Goal: Connect with others: Connect with others

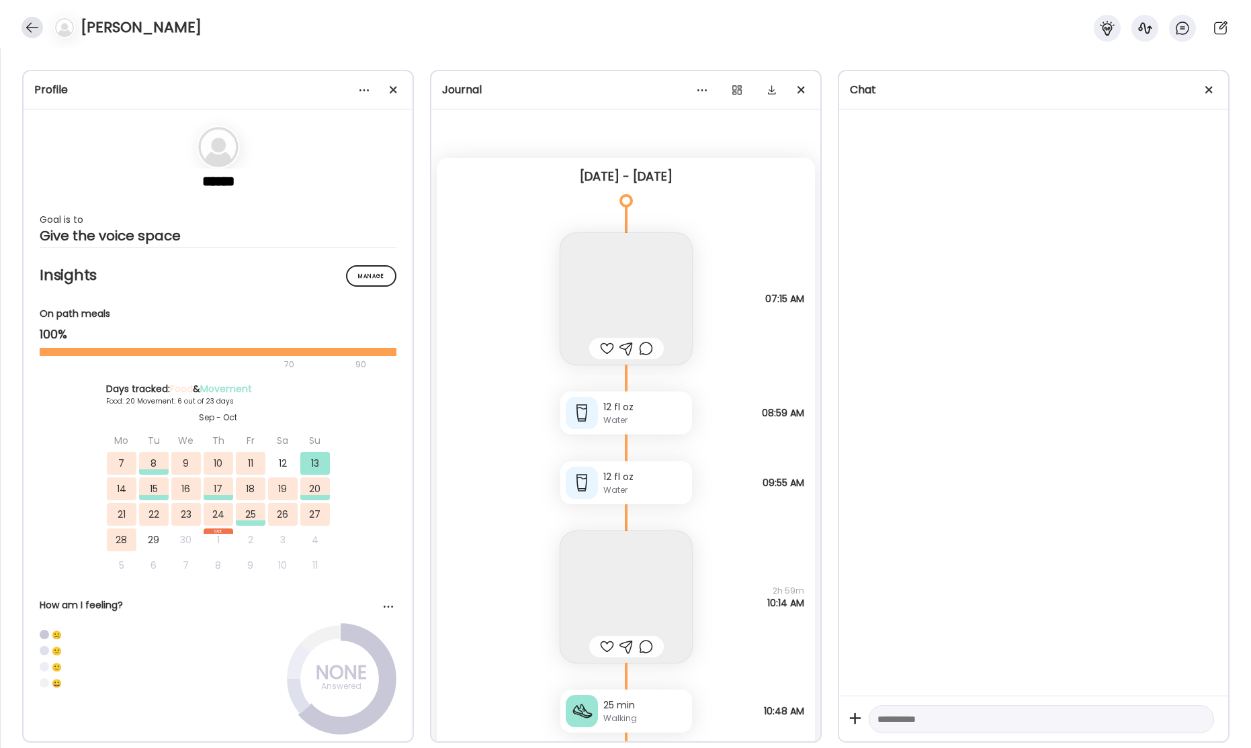
scroll to position [29578, 0]
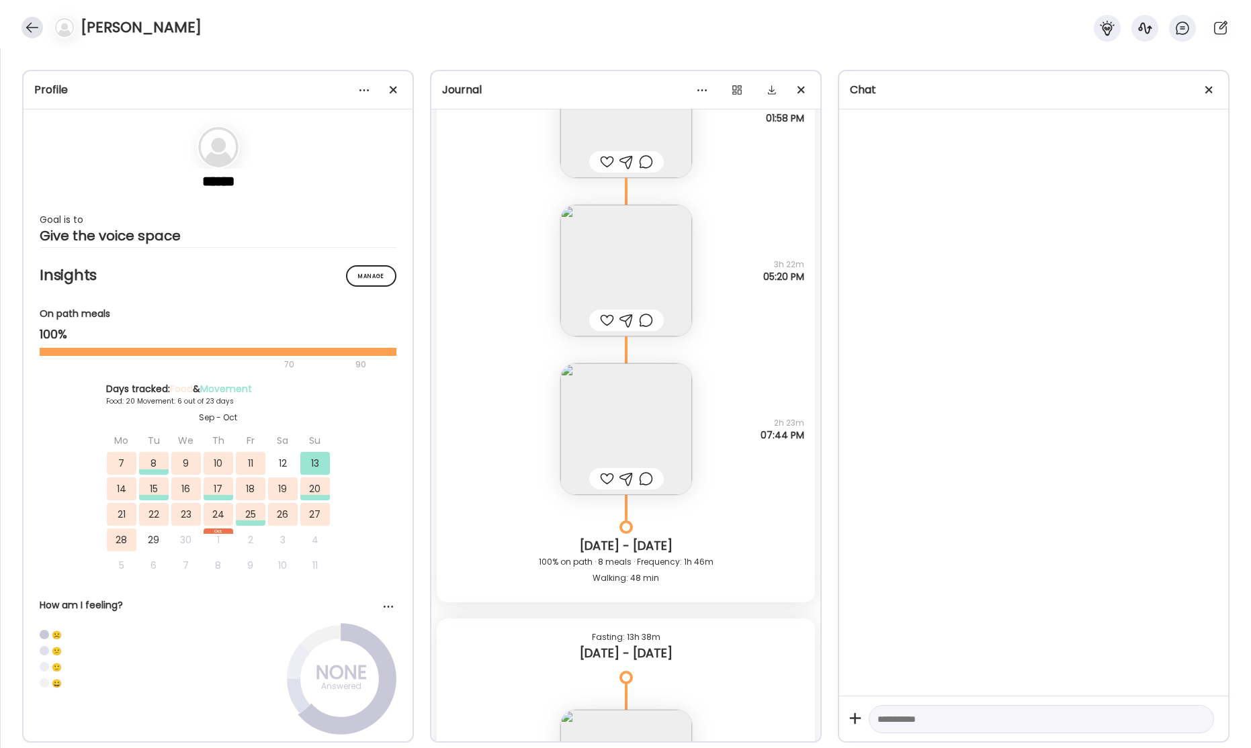
click at [34, 27] on div at bounding box center [31, 27] width 21 height 21
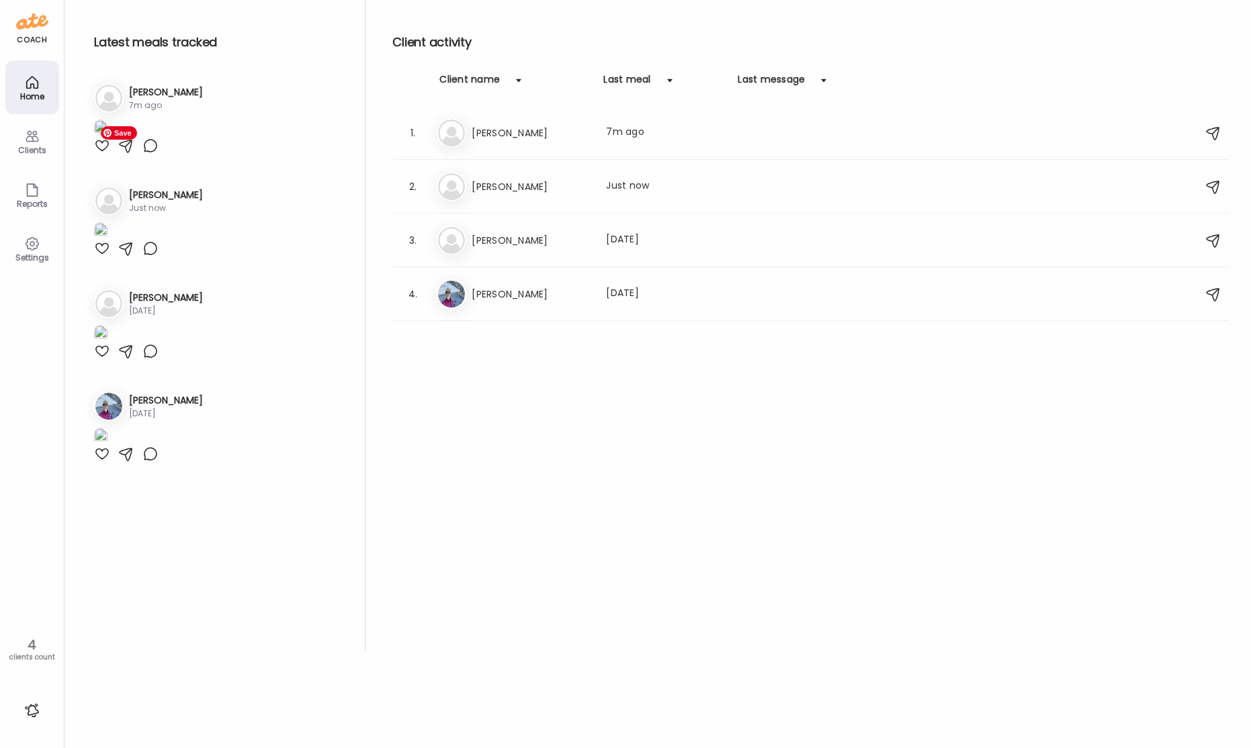
click at [107, 138] on img at bounding box center [100, 129] width 13 height 18
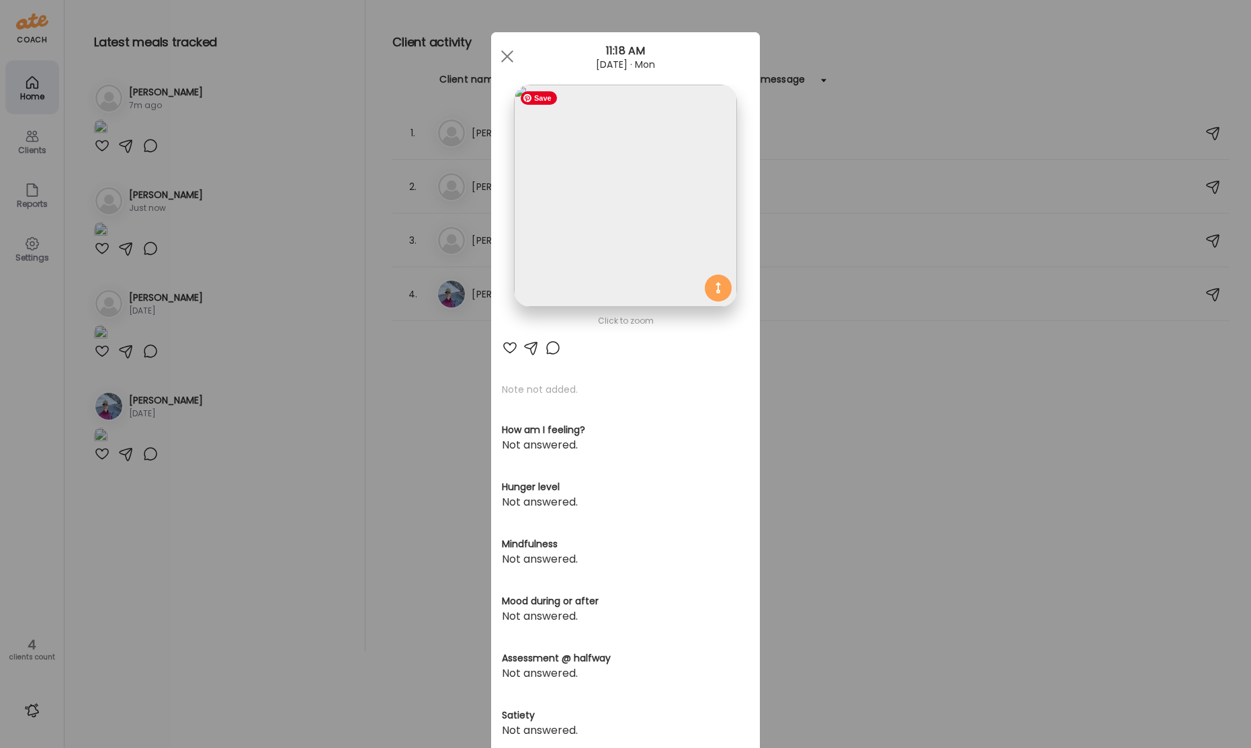
click at [629, 169] on img at bounding box center [625, 196] width 222 height 222
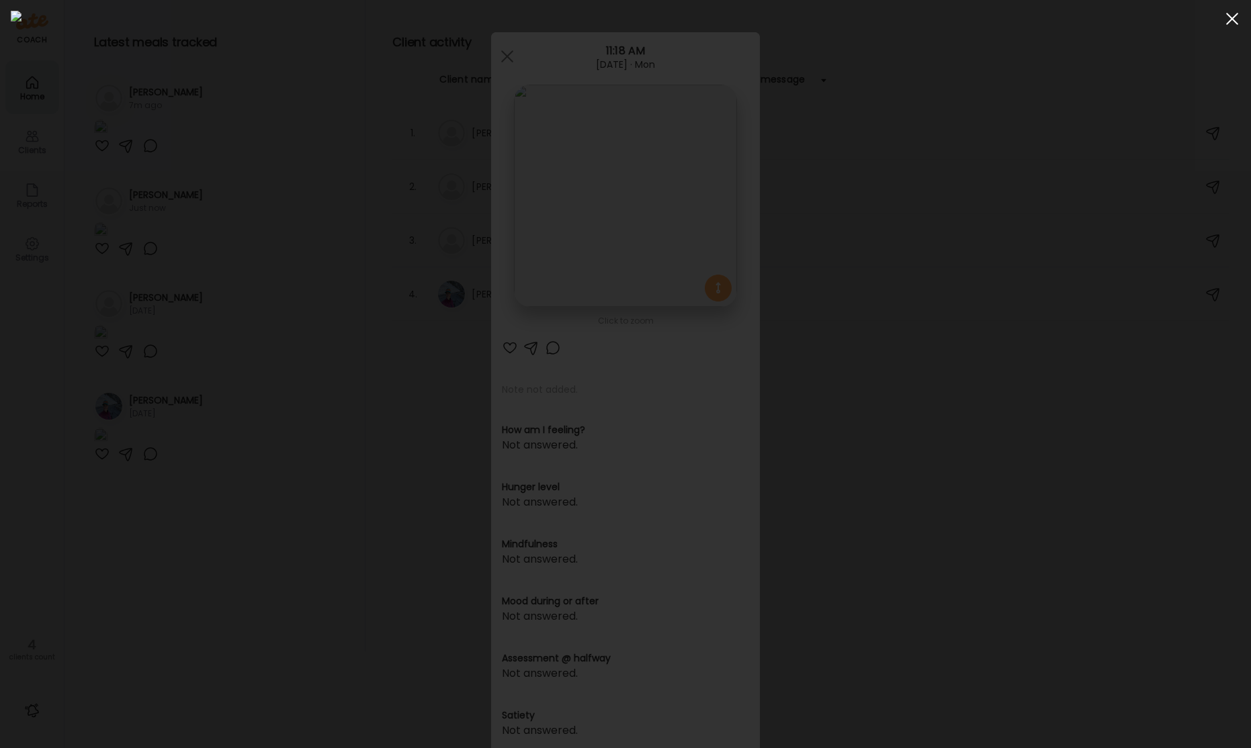
click at [1230, 19] on span at bounding box center [1232, 19] width 12 height 12
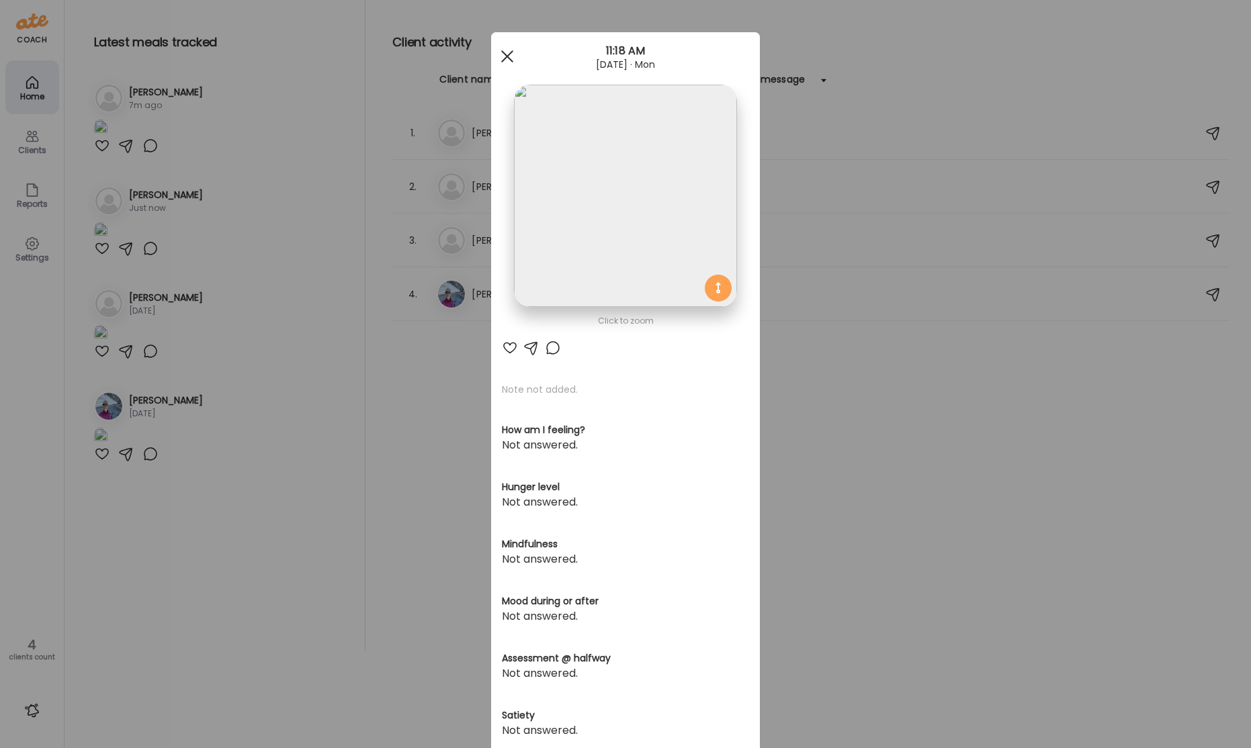
click at [509, 63] on div at bounding box center [507, 56] width 27 height 27
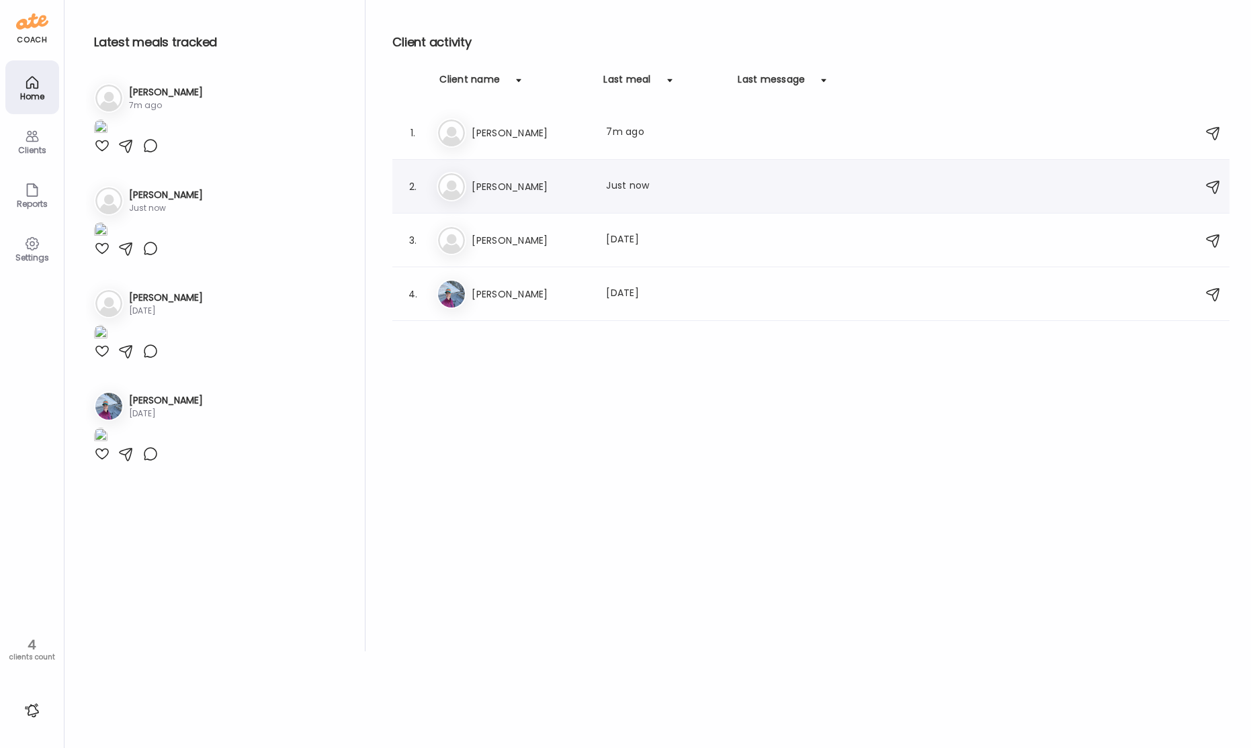
click at [539, 189] on h3 "[PERSON_NAME]" at bounding box center [530, 187] width 118 height 16
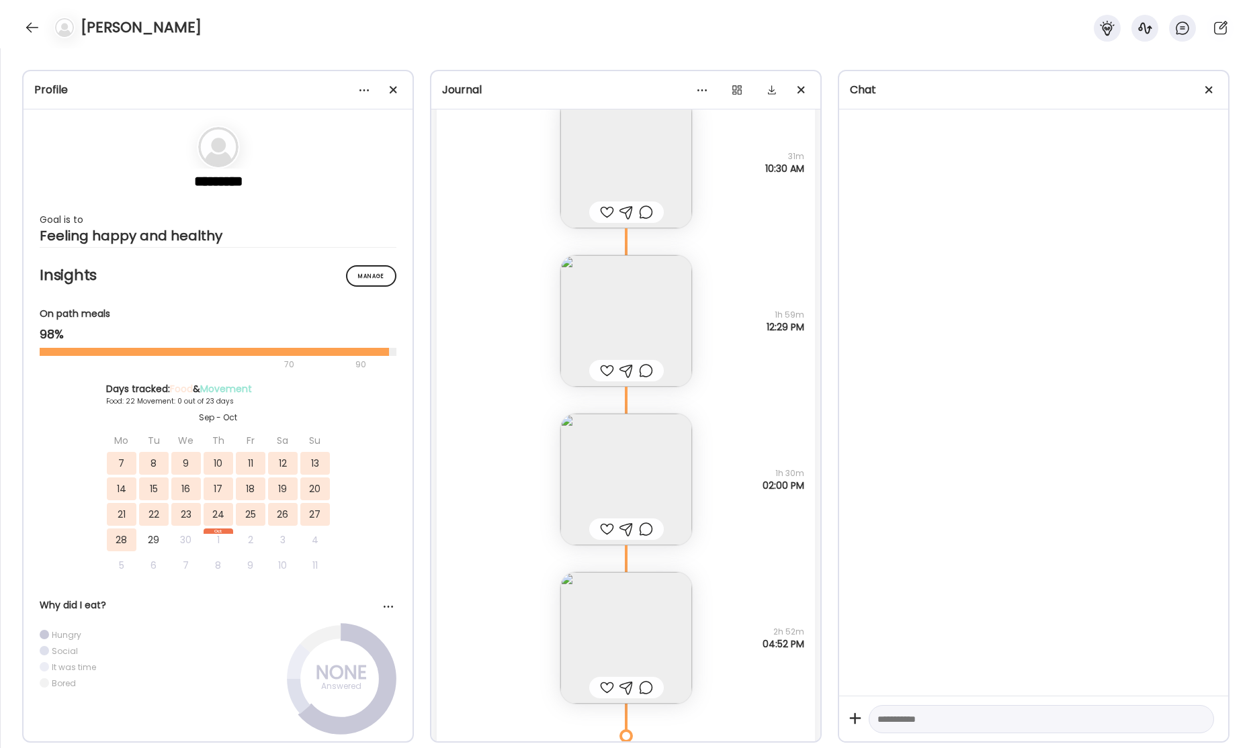
scroll to position [37720, 0]
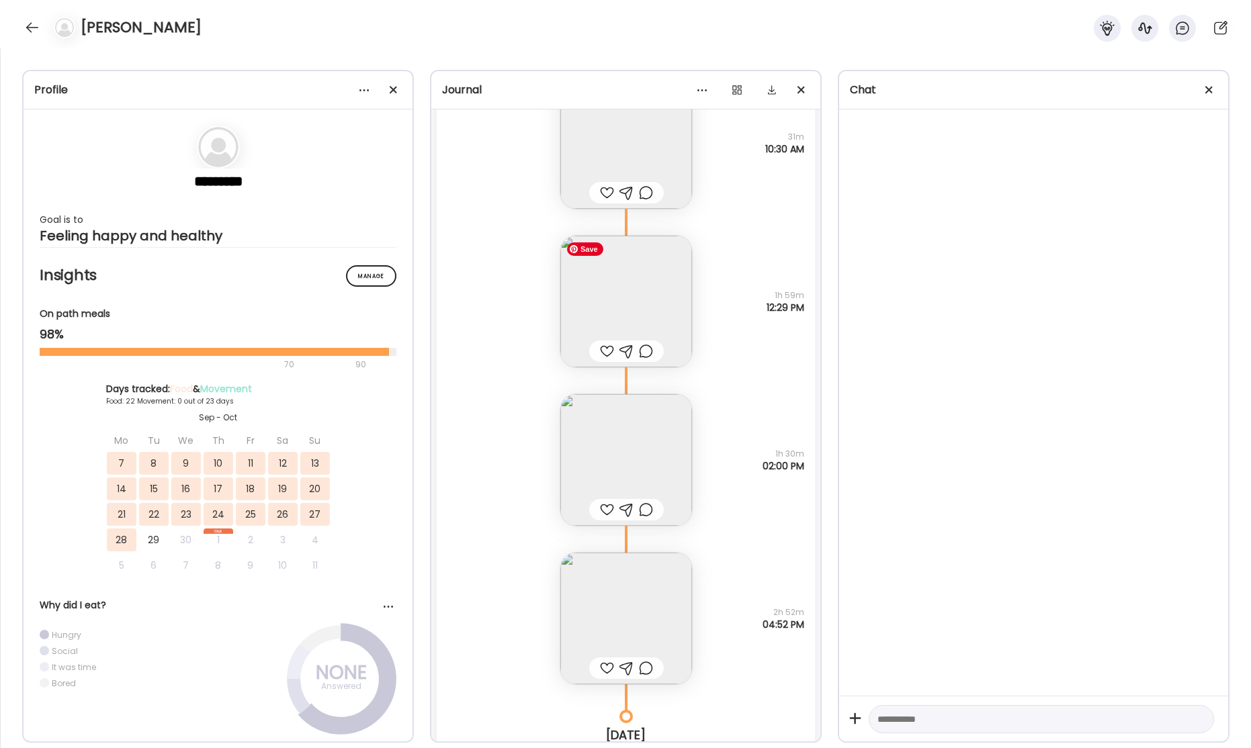
click at [621, 283] on img at bounding box center [626, 302] width 132 height 132
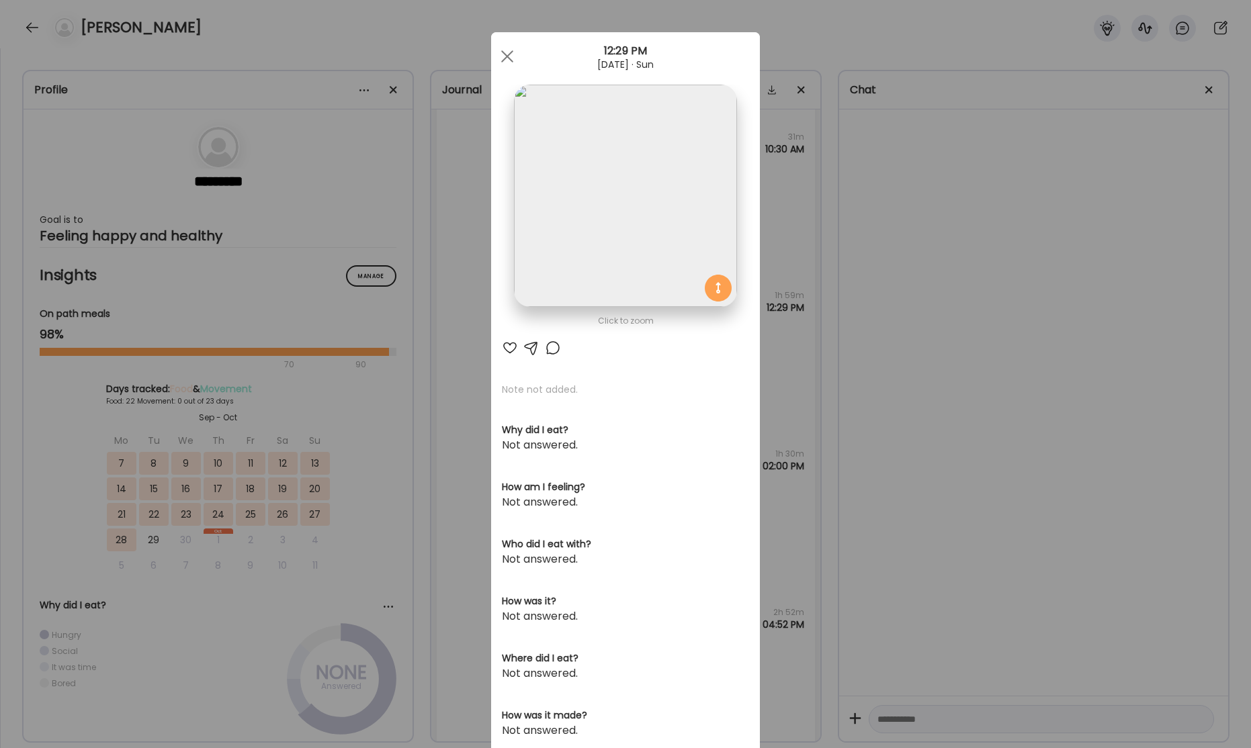
click at [623, 255] on img at bounding box center [625, 196] width 222 height 222
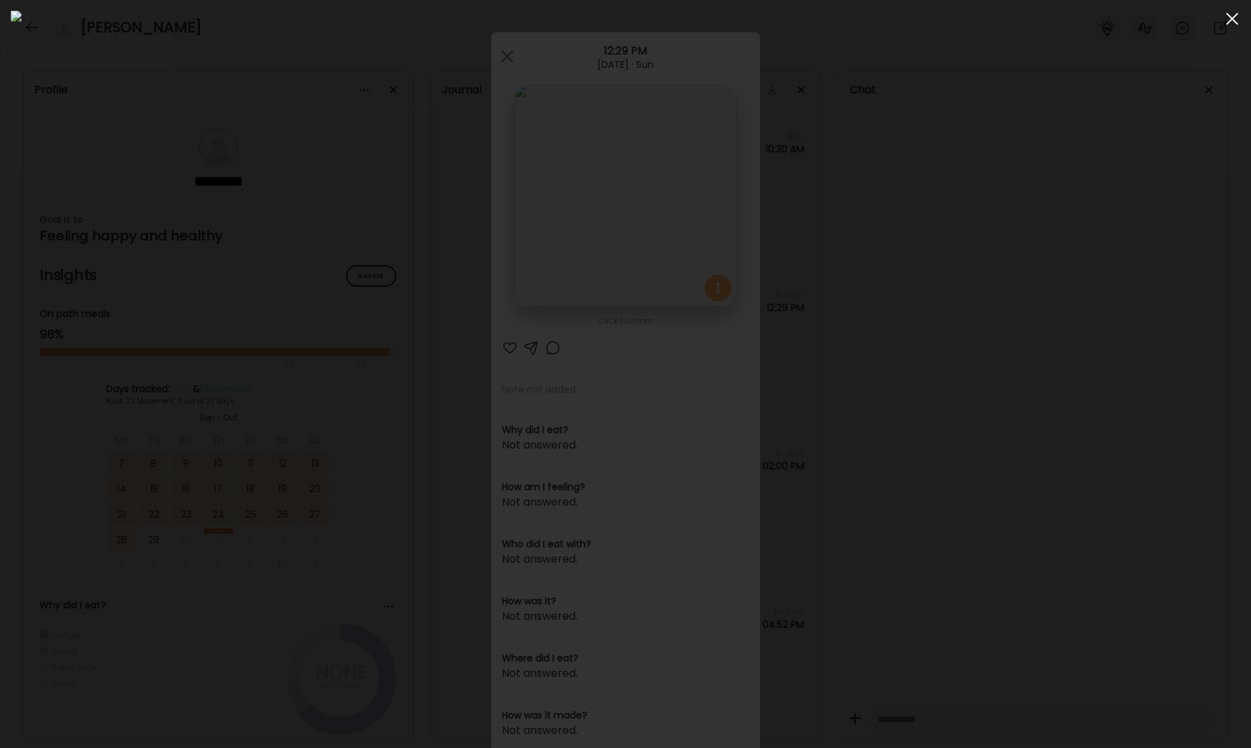
click at [1237, 18] on div at bounding box center [1231, 18] width 27 height 27
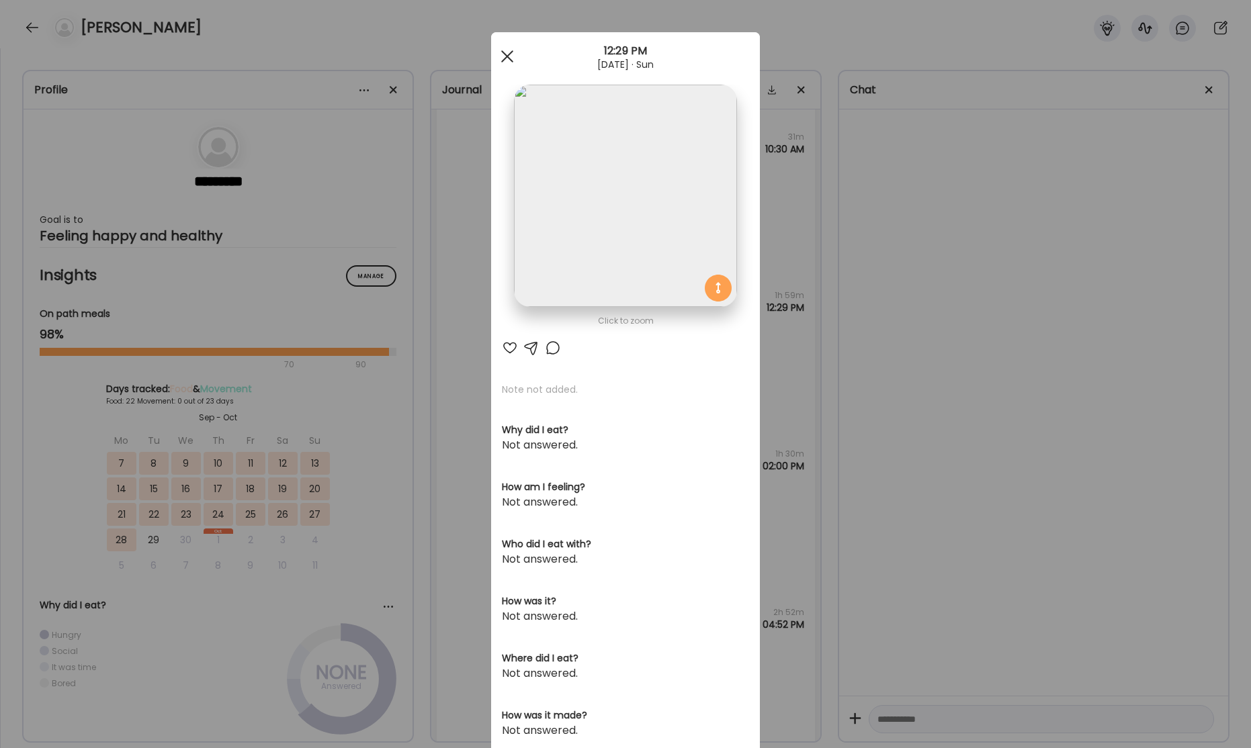
click at [508, 59] on div at bounding box center [507, 56] width 27 height 27
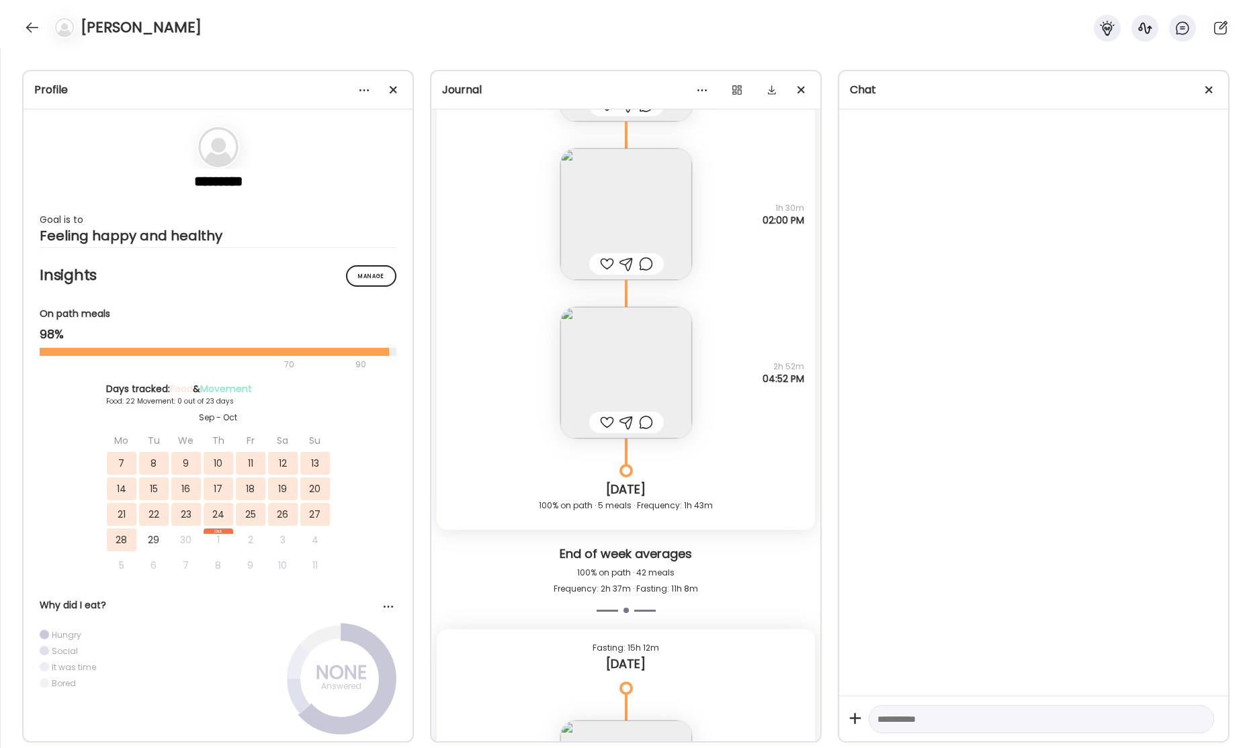
scroll to position [37968, 0]
click at [595, 360] on img at bounding box center [626, 370] width 132 height 132
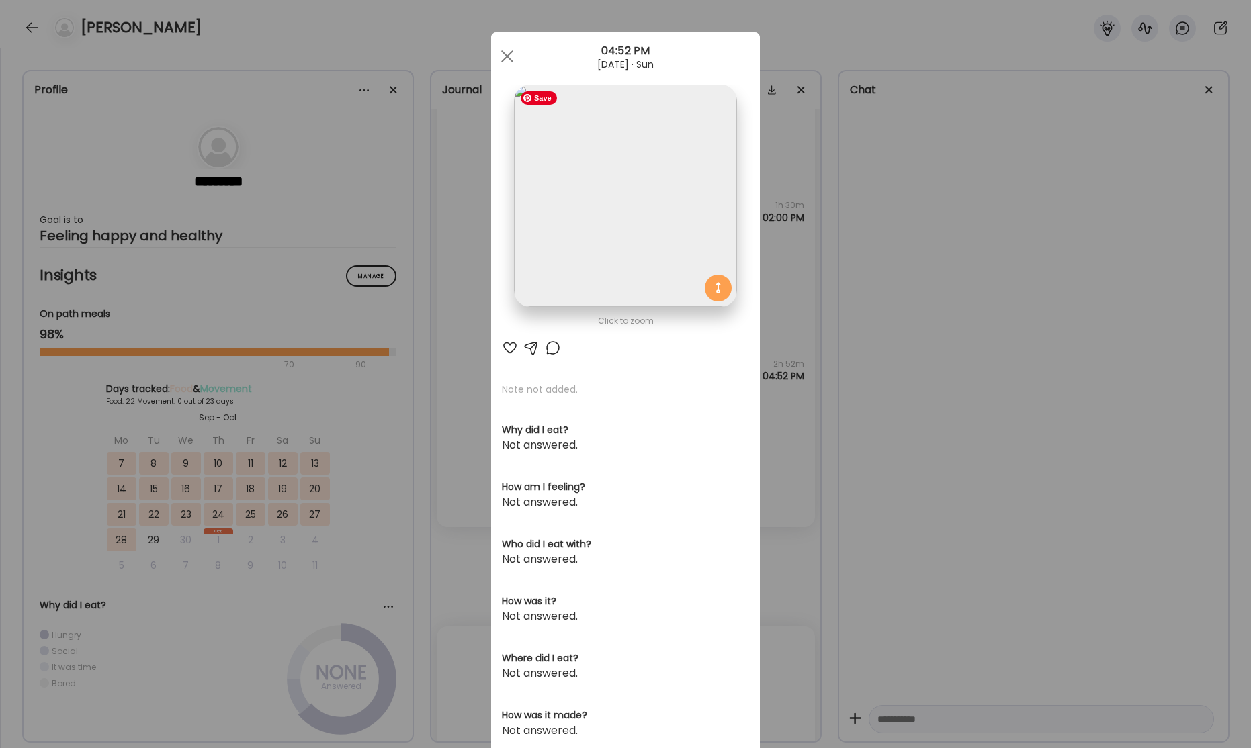
click at [654, 232] on img at bounding box center [625, 196] width 222 height 222
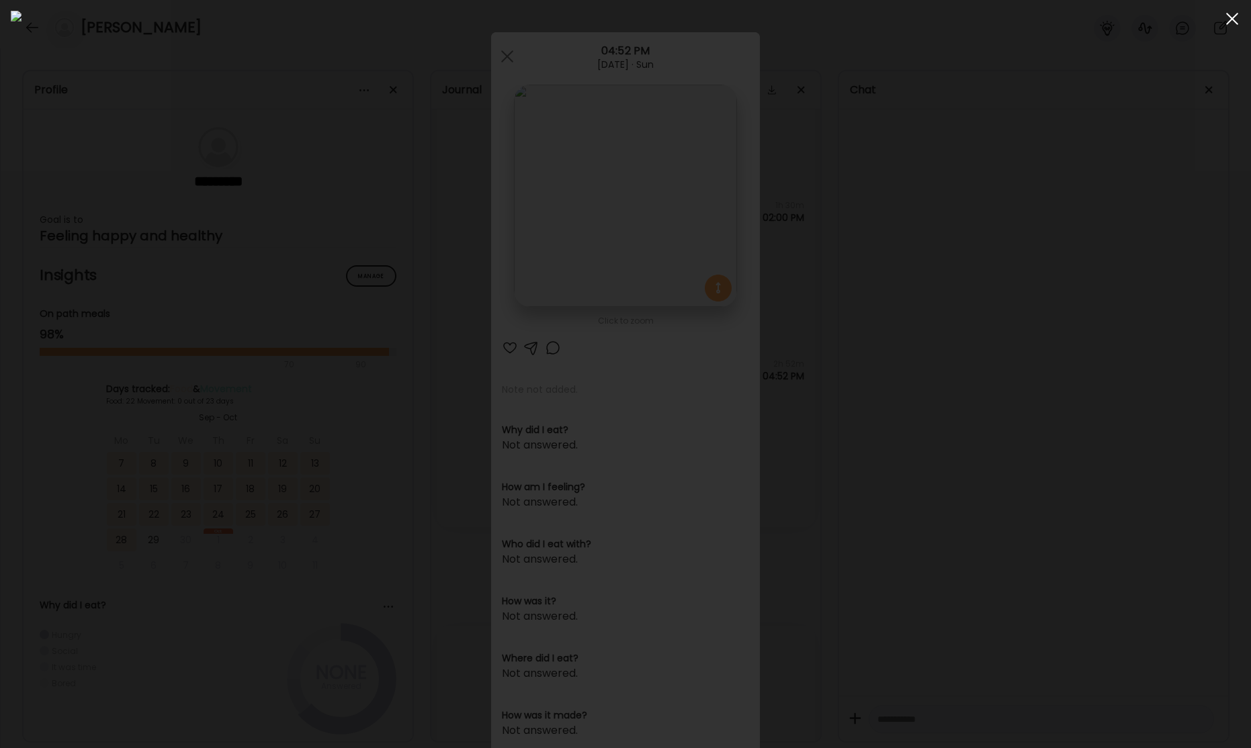
click at [1228, 22] on span at bounding box center [1232, 19] width 12 height 12
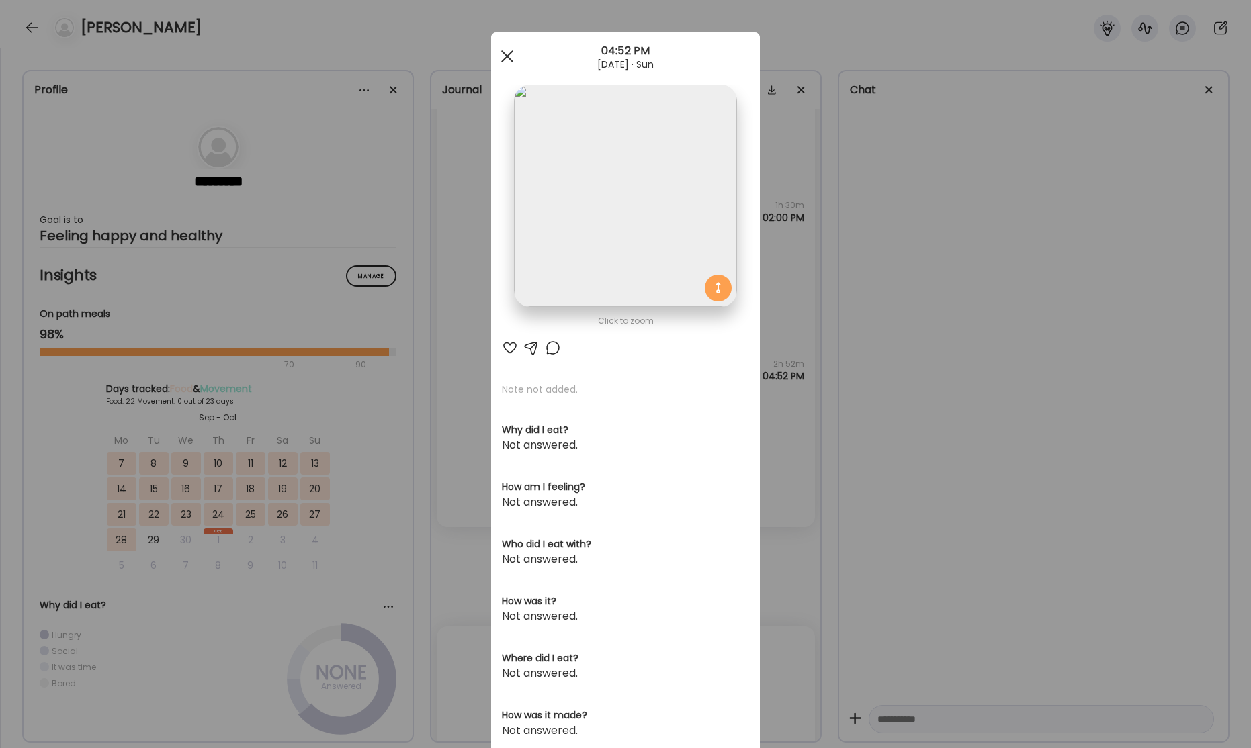
click at [506, 58] on div at bounding box center [507, 56] width 27 height 27
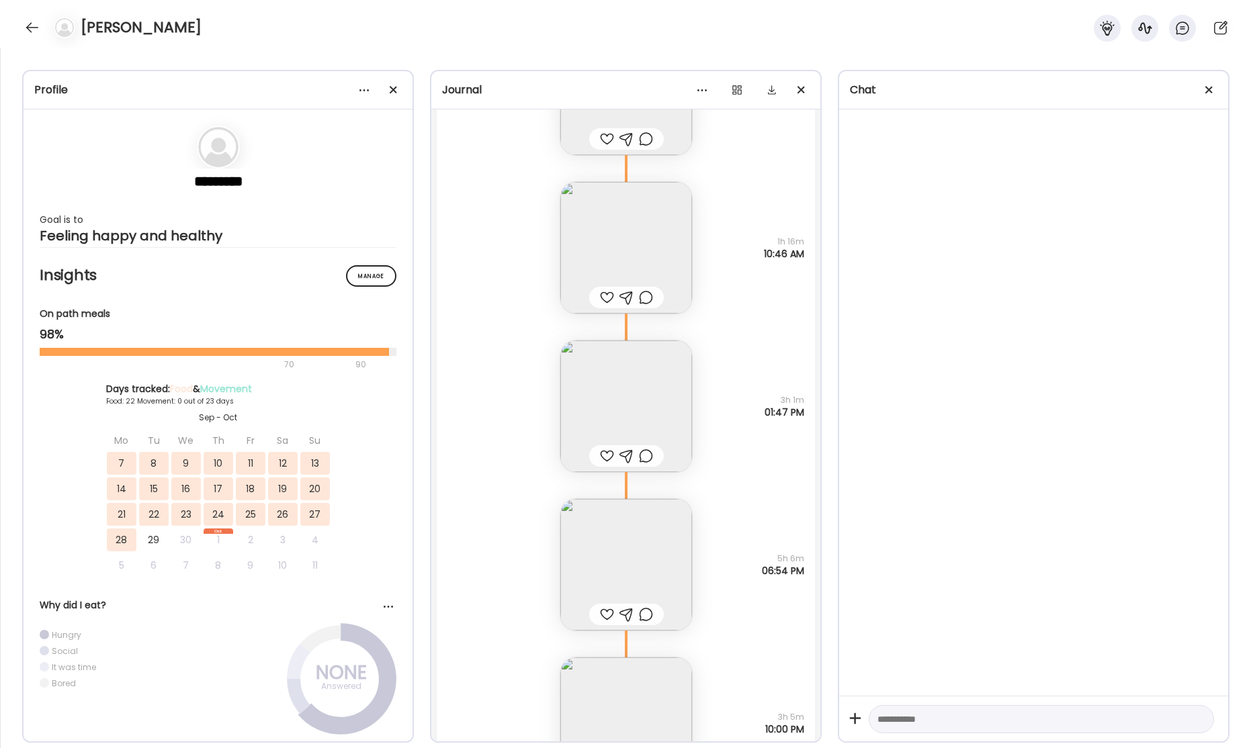
scroll to position [36491, 0]
click at [625, 401] on img at bounding box center [626, 408] width 132 height 132
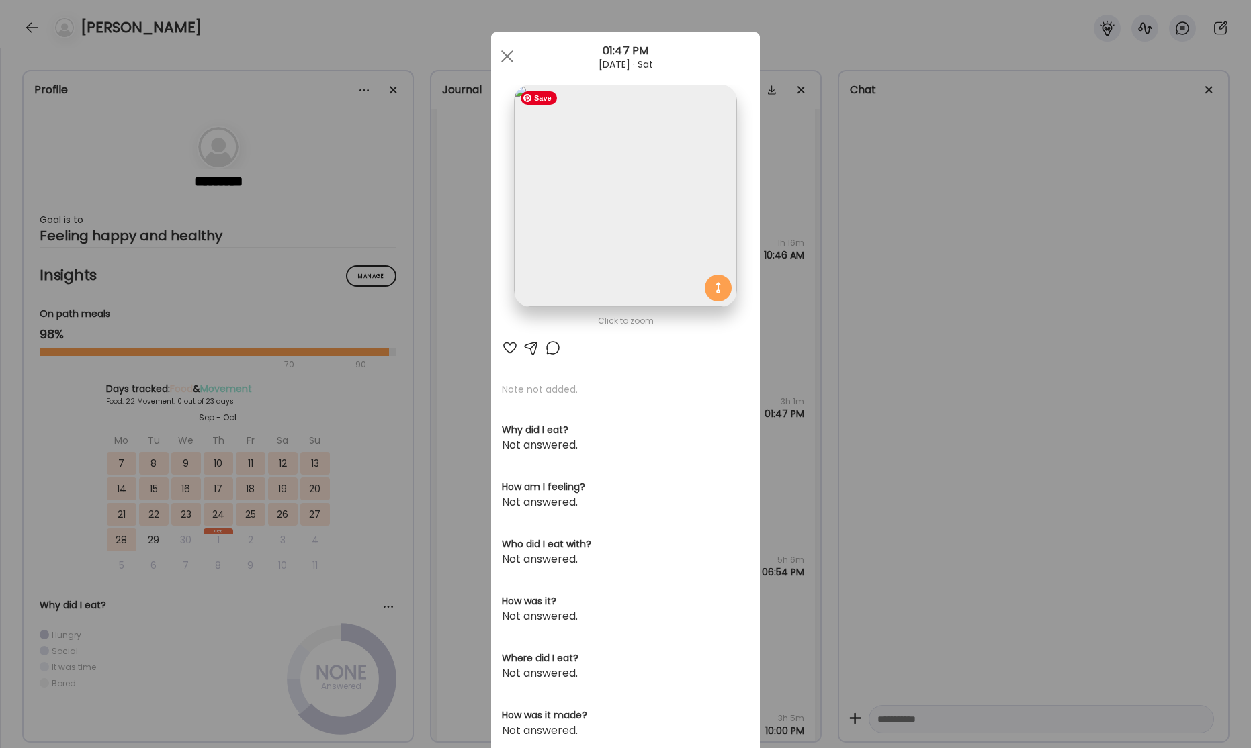
click at [670, 216] on img at bounding box center [625, 196] width 222 height 222
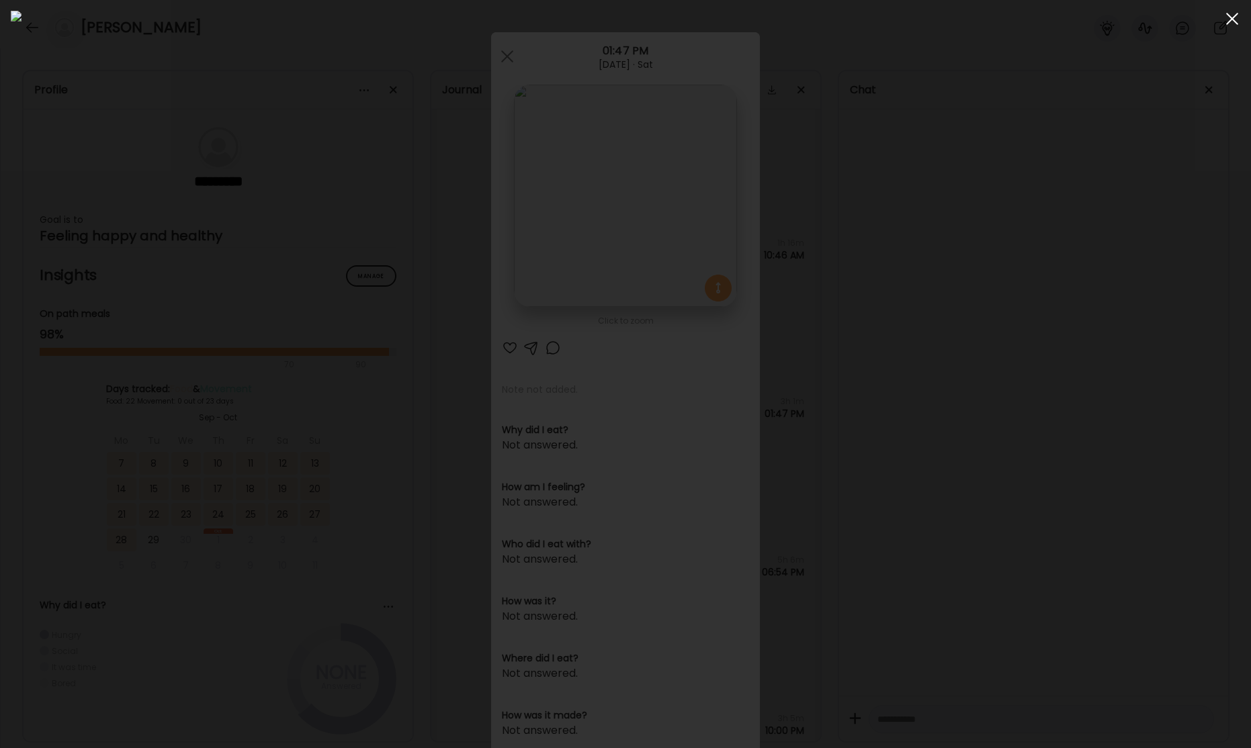
click at [1235, 24] on div at bounding box center [1231, 18] width 27 height 27
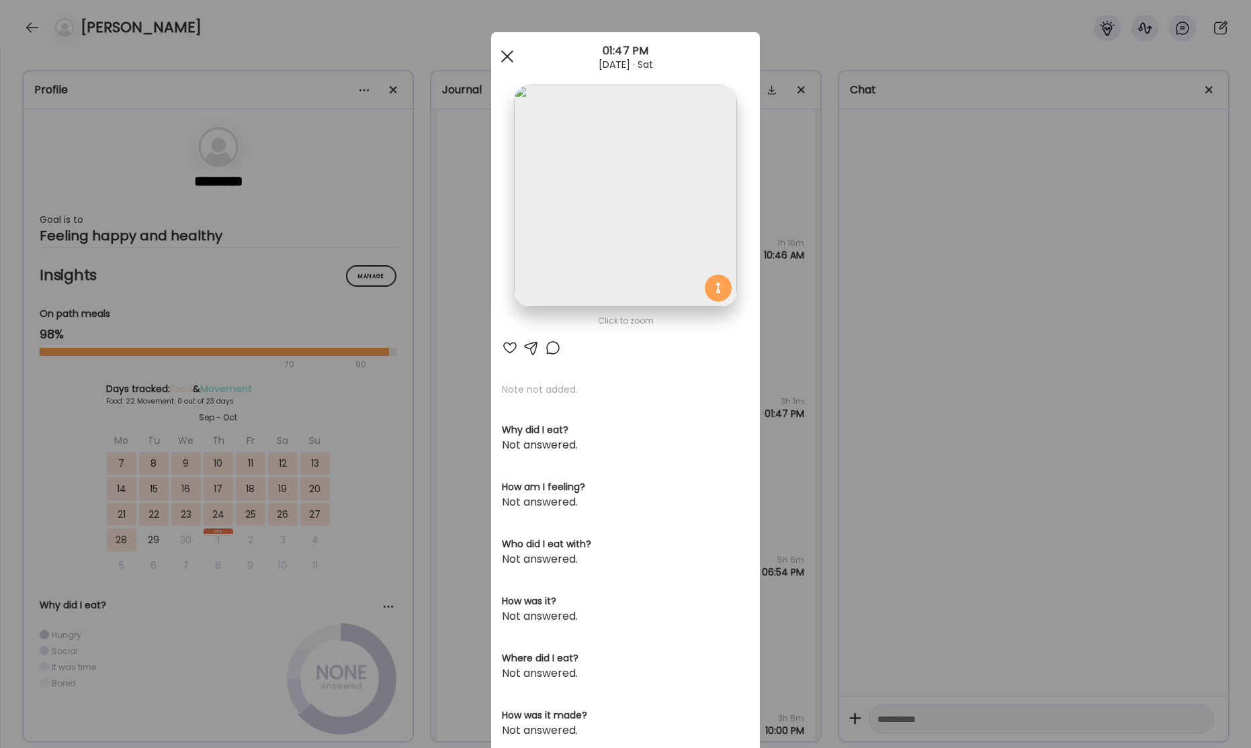
click at [507, 58] on div at bounding box center [507, 56] width 27 height 27
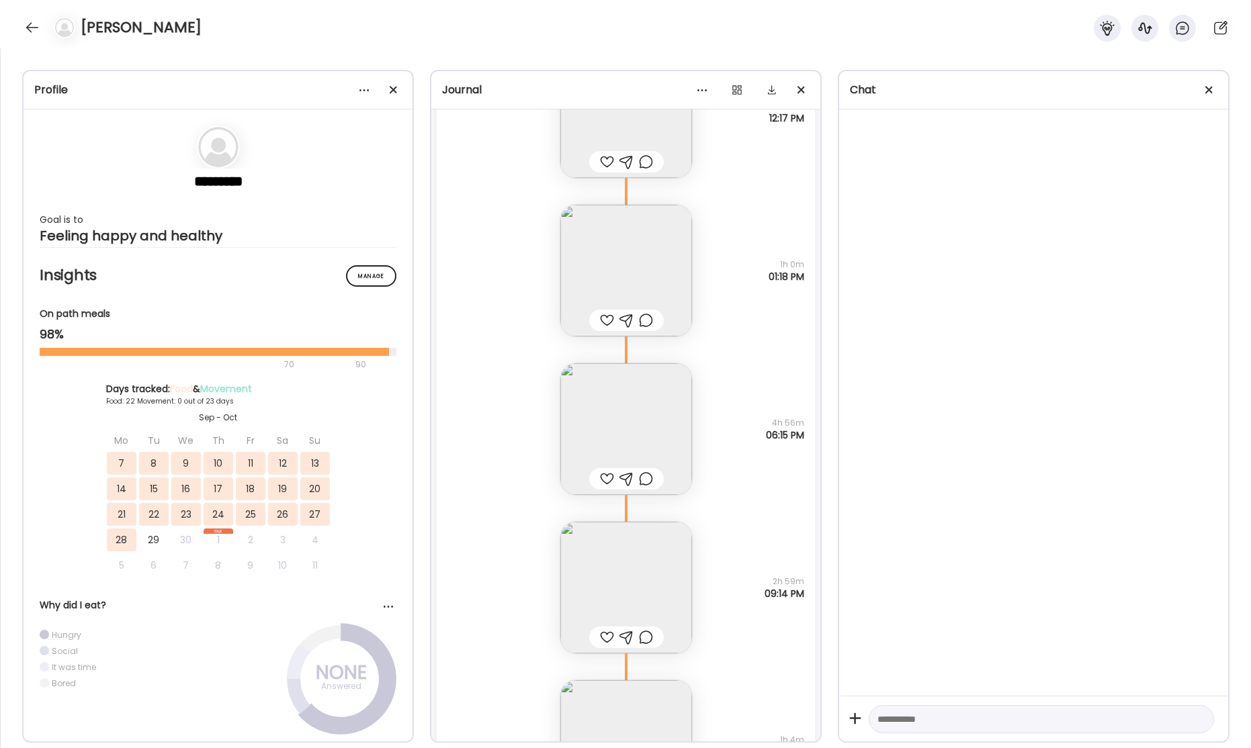
scroll to position [35327, 0]
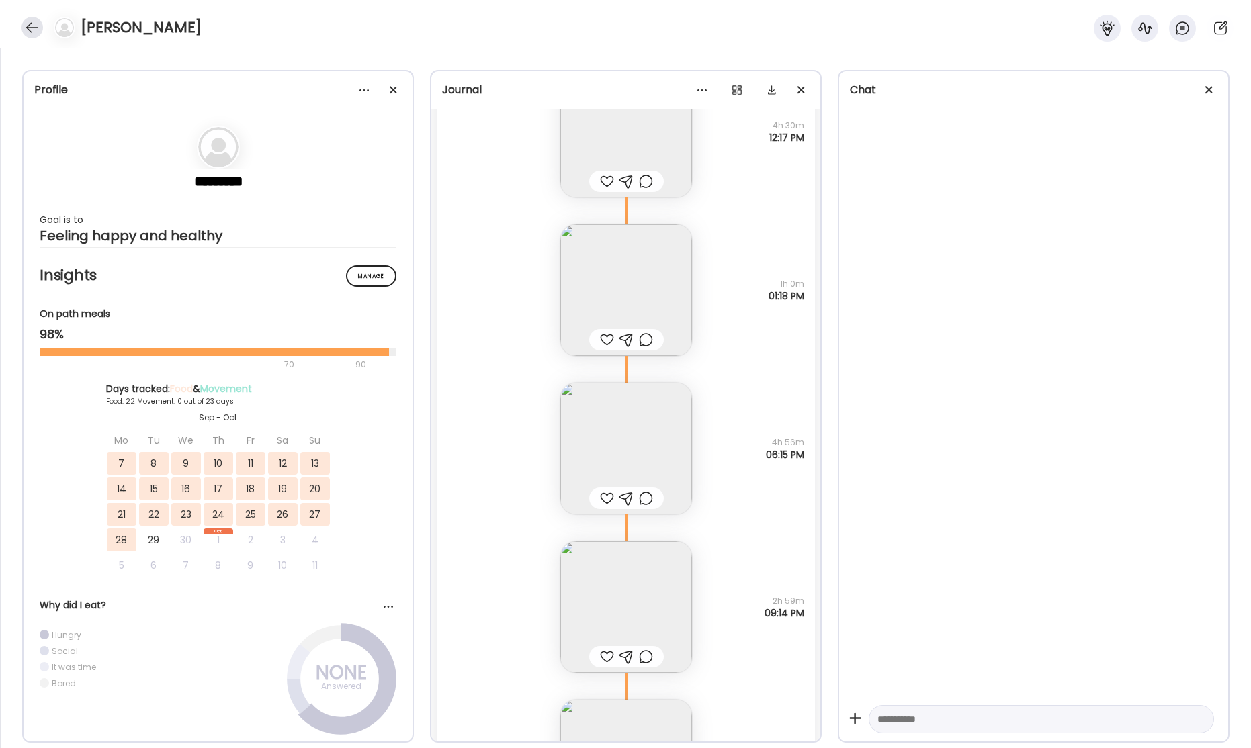
click at [29, 26] on div at bounding box center [31, 27] width 21 height 21
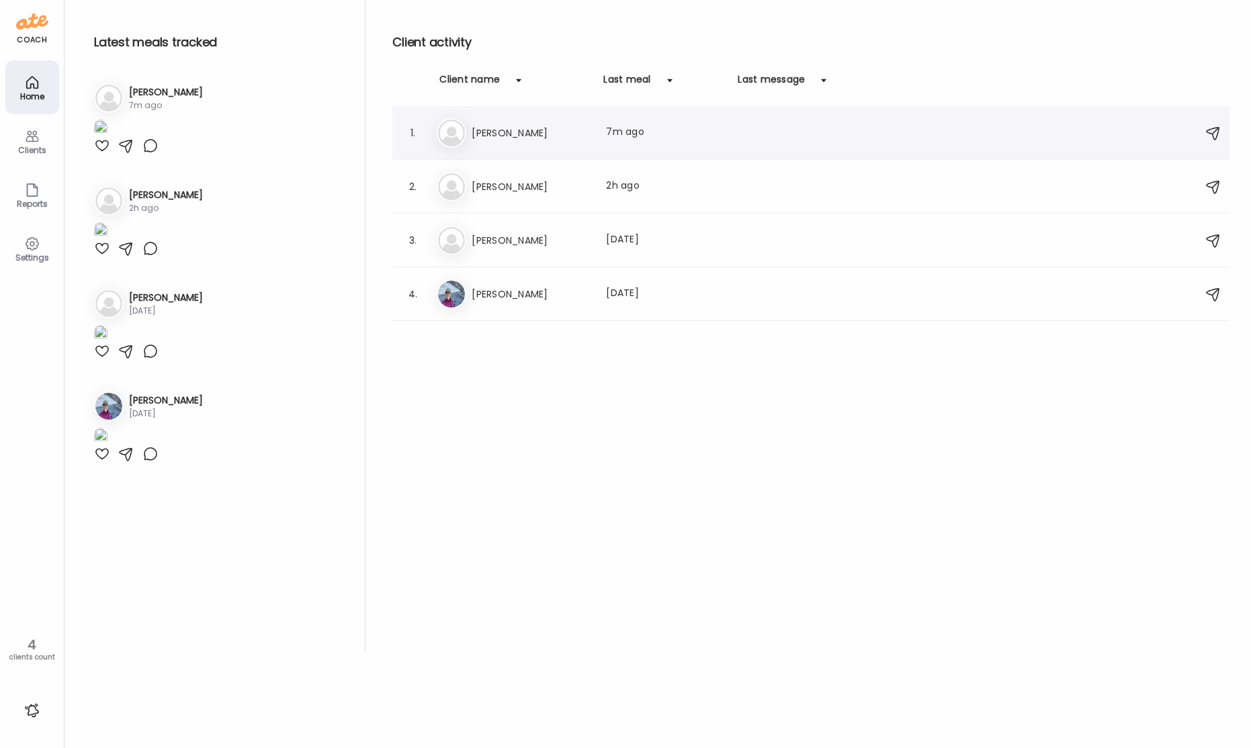
click at [473, 142] on div "Kr [PERSON_NAME] Last meal: 7m ago" at bounding box center [813, 133] width 752 height 30
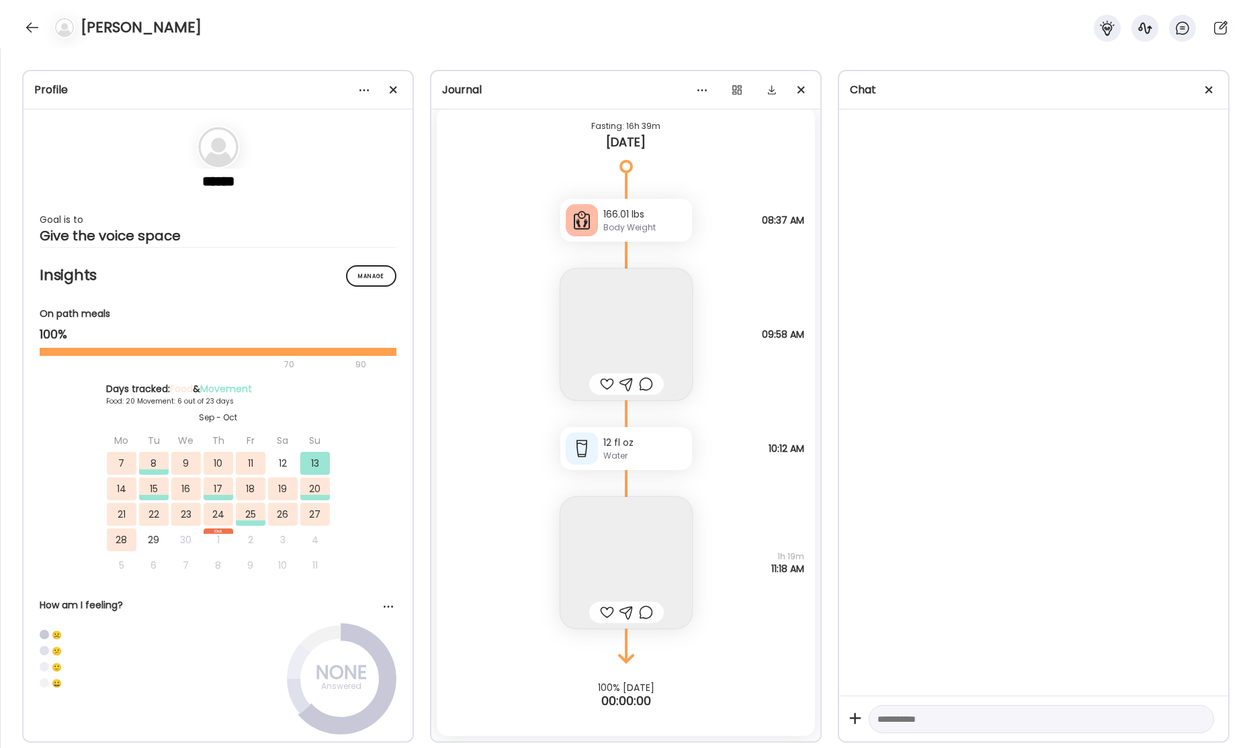
scroll to position [3650, 0]
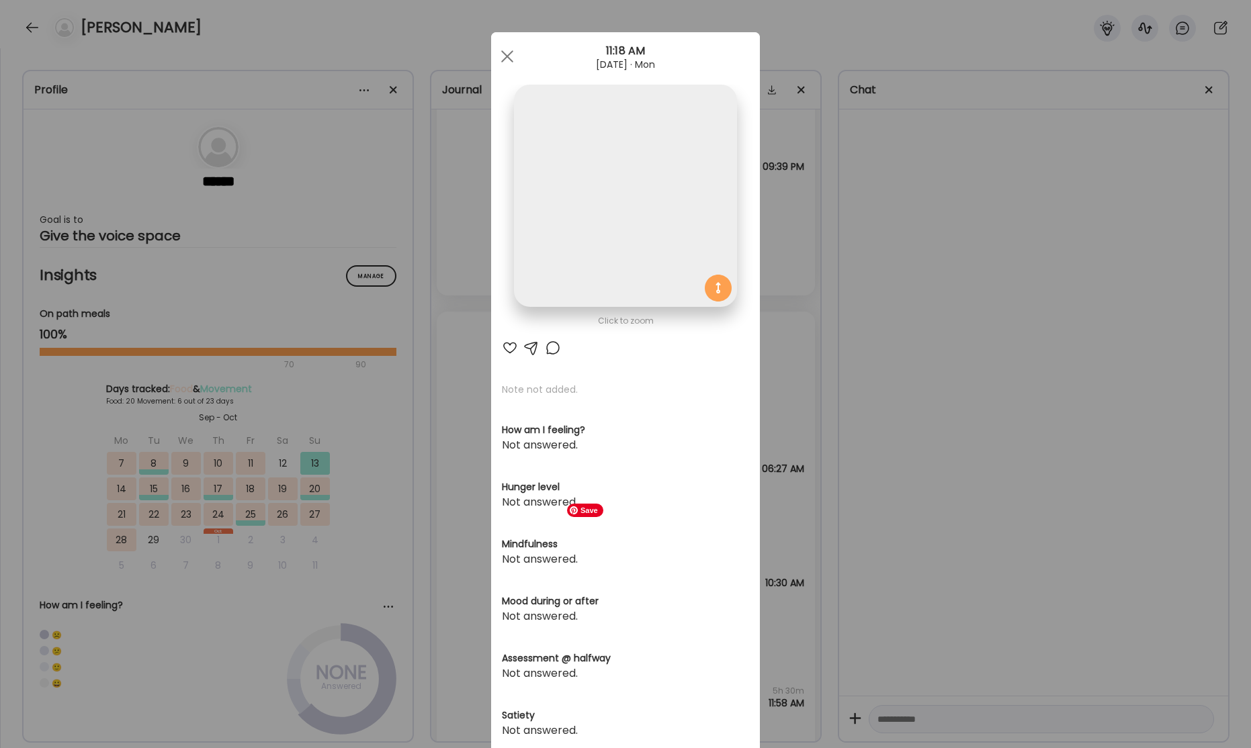
scroll to position [41975, 0]
click at [628, 252] on img at bounding box center [625, 196] width 222 height 222
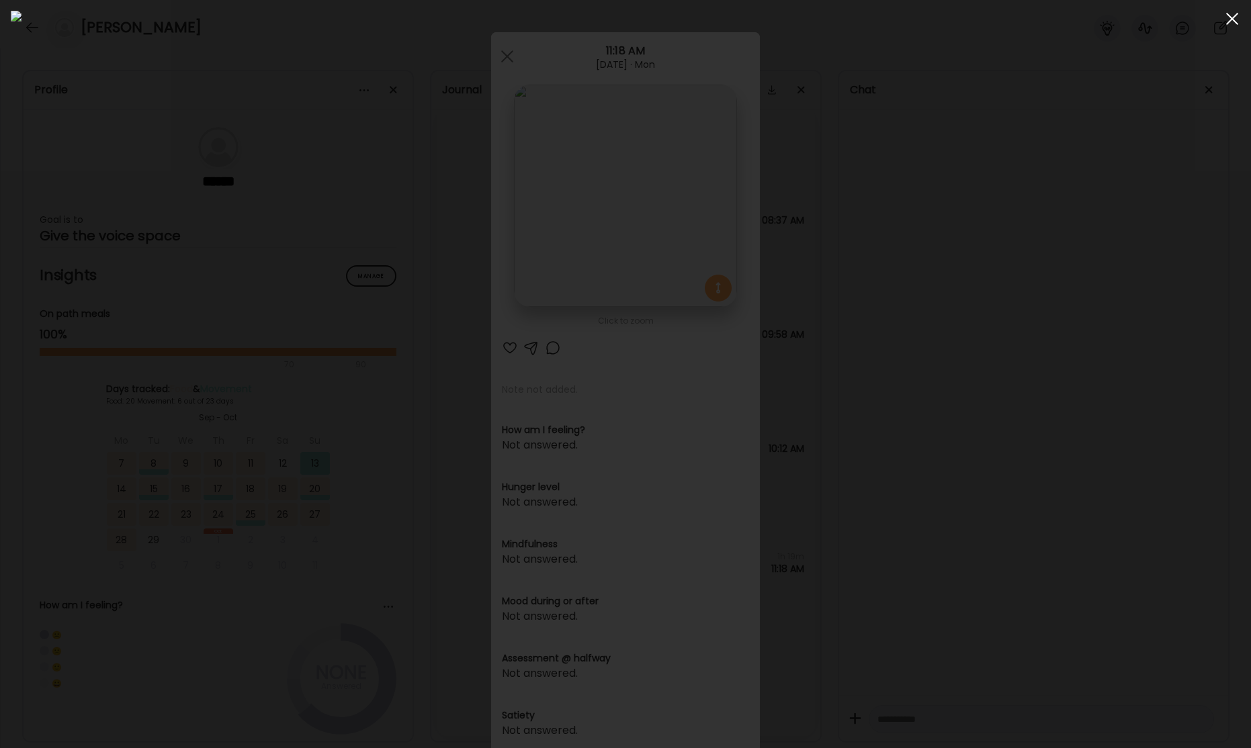
drag, startPoint x: 1230, startPoint y: 19, endPoint x: 1059, endPoint y: 44, distance: 173.1
click at [1230, 19] on span at bounding box center [1232, 19] width 12 height 12
